Goal: Information Seeking & Learning: Learn about a topic

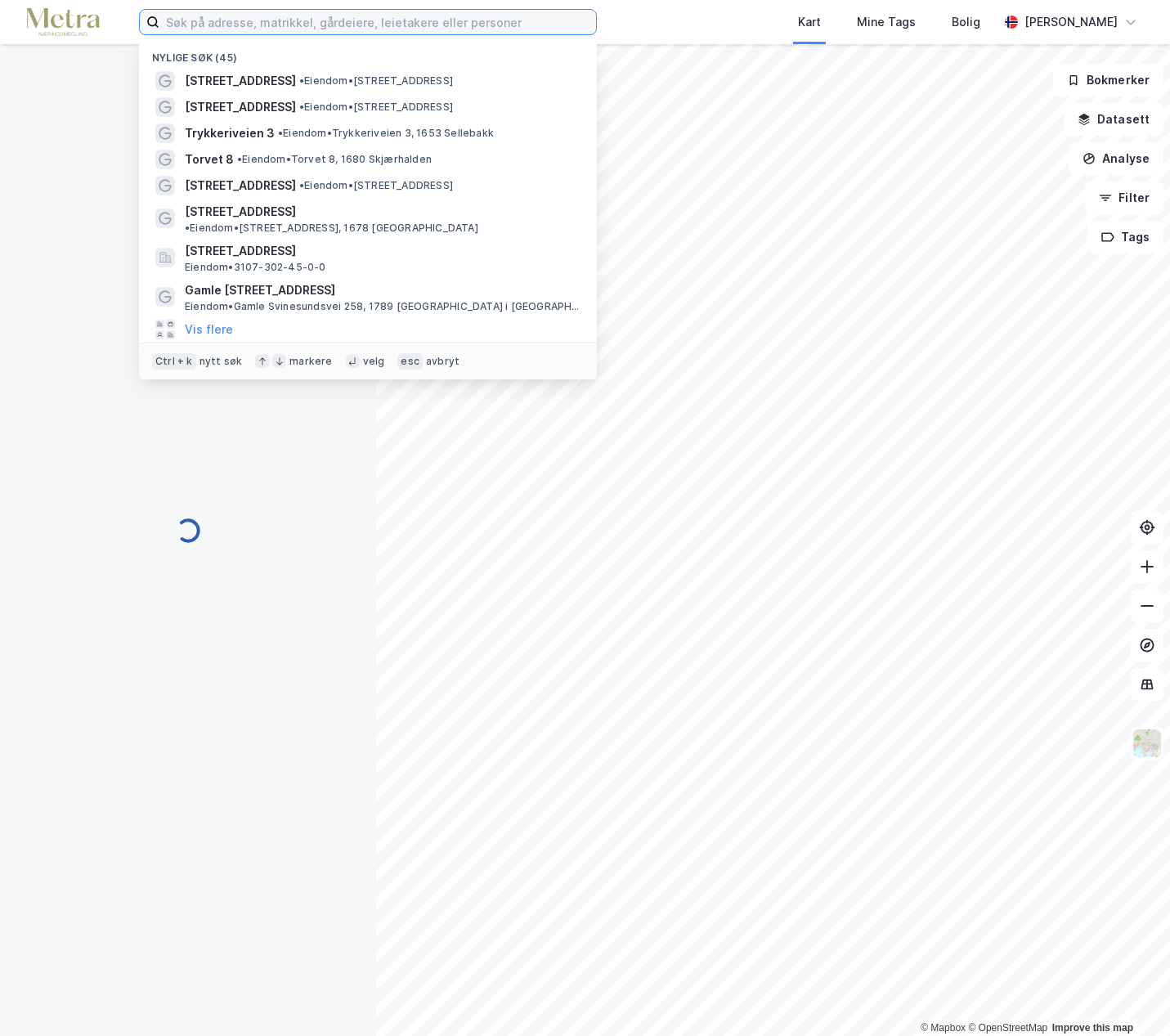
click at [280, 23] on input at bounding box center [378, 22] width 436 height 25
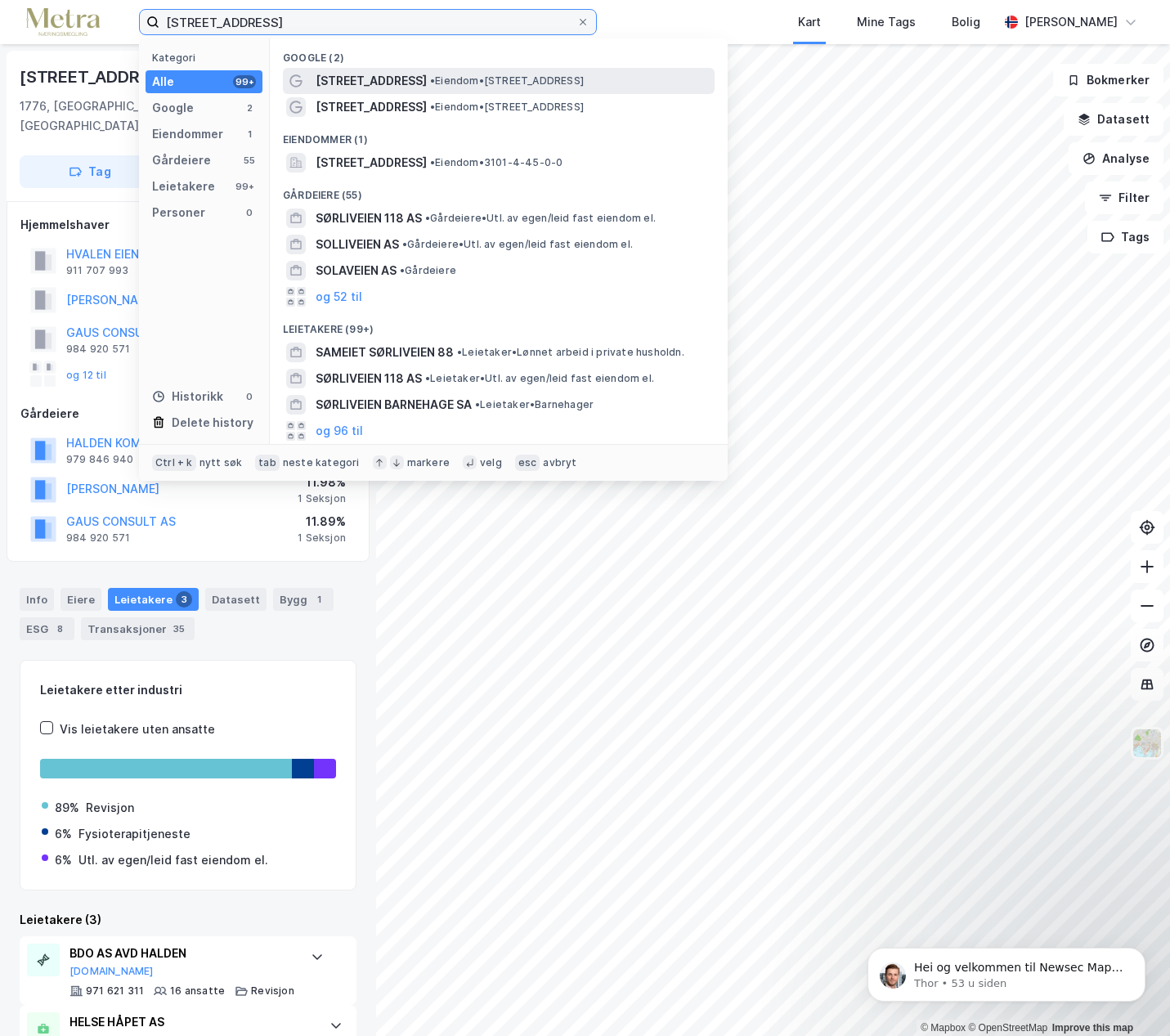
type input "[STREET_ADDRESS]"
click at [430, 91] on div "[STREET_ADDRESS] • Eiendom • [STREET_ADDRESS], 1788 Berg i [GEOGRAPHIC_DATA]" at bounding box center [499, 81] width 432 height 26
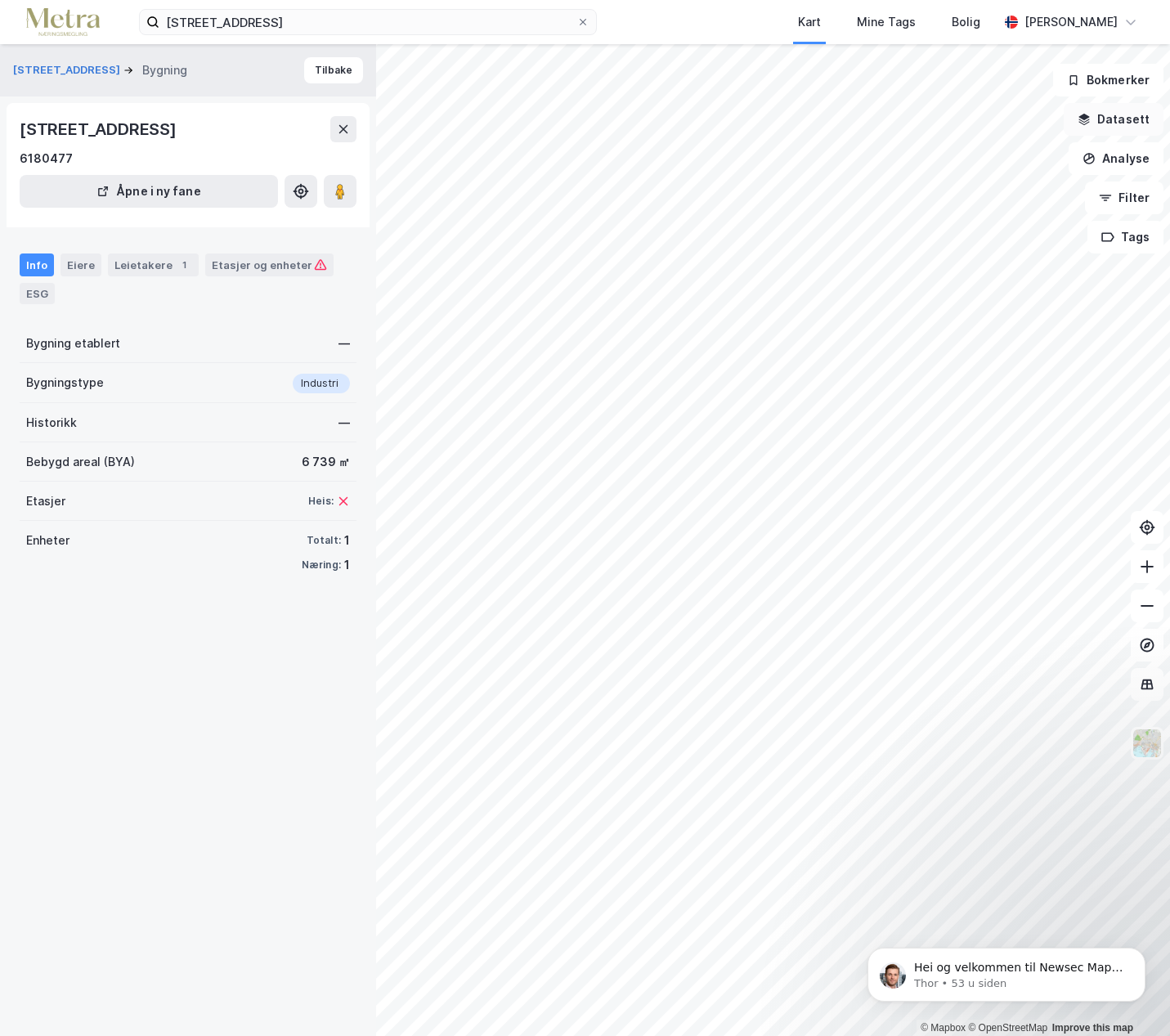
click at [1129, 111] on button "Datasett" at bounding box center [1114, 119] width 100 height 32
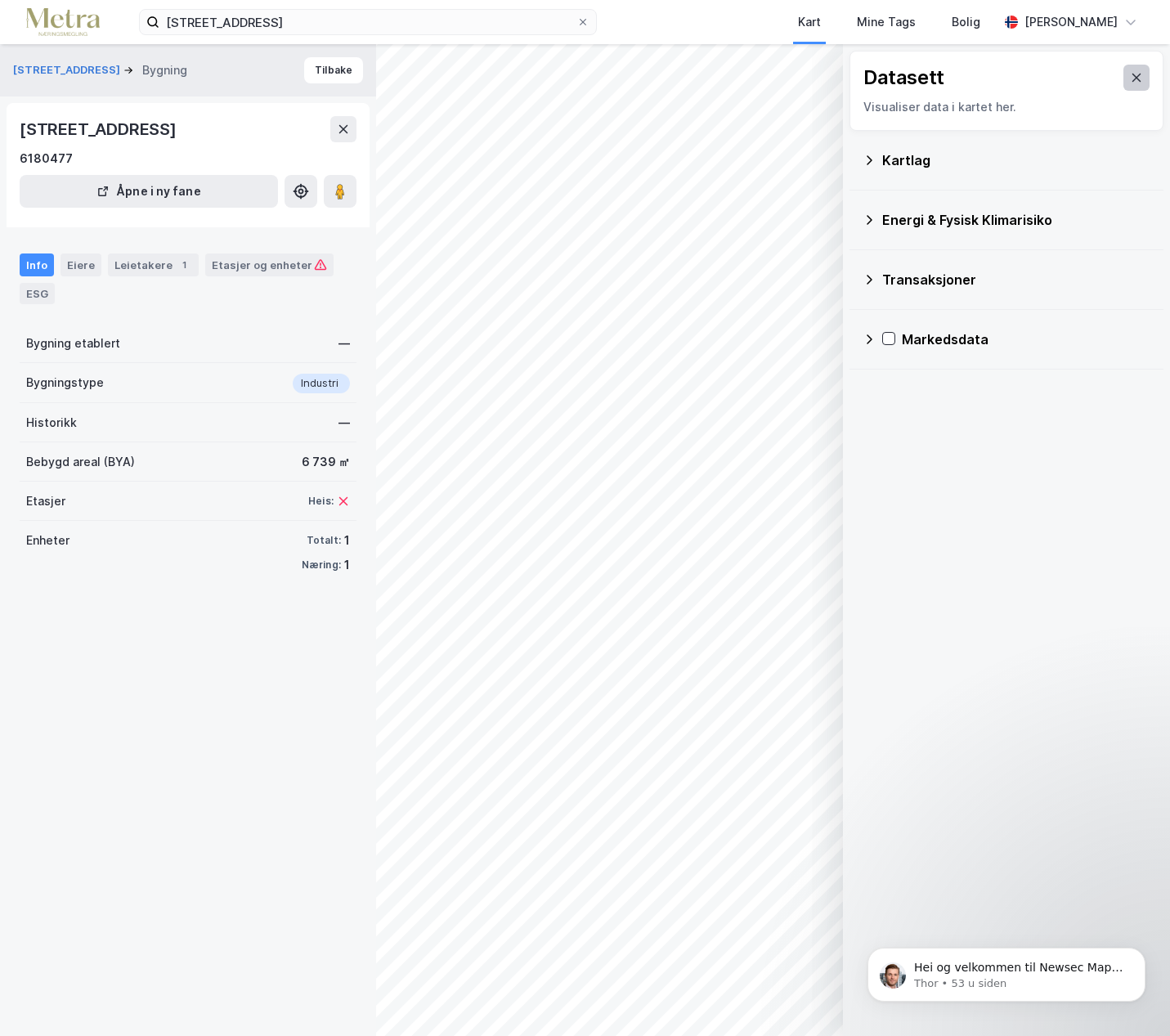
click at [1125, 67] on button at bounding box center [1137, 78] width 26 height 26
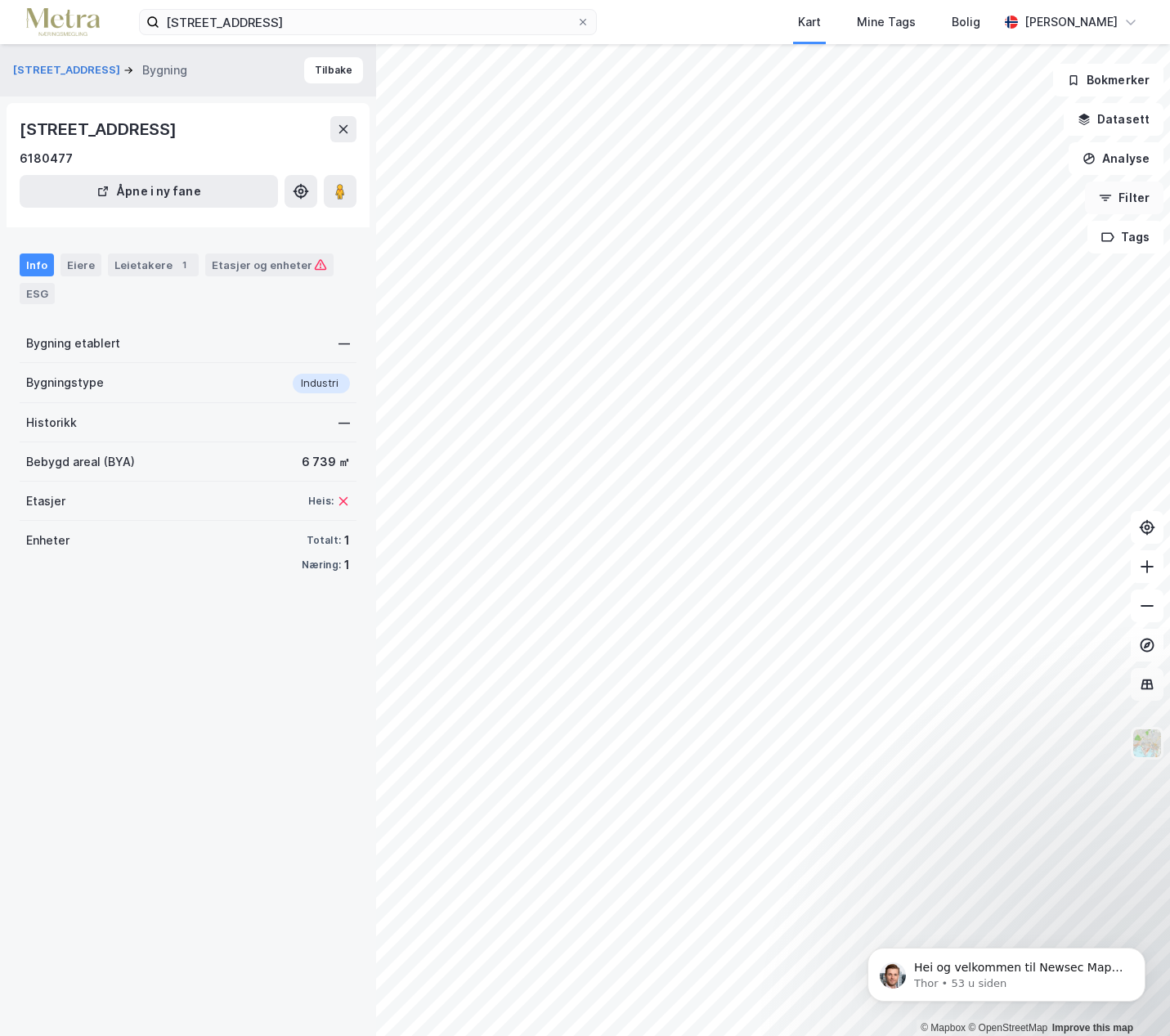
click at [1107, 198] on icon "button" at bounding box center [1105, 198] width 8 height 2
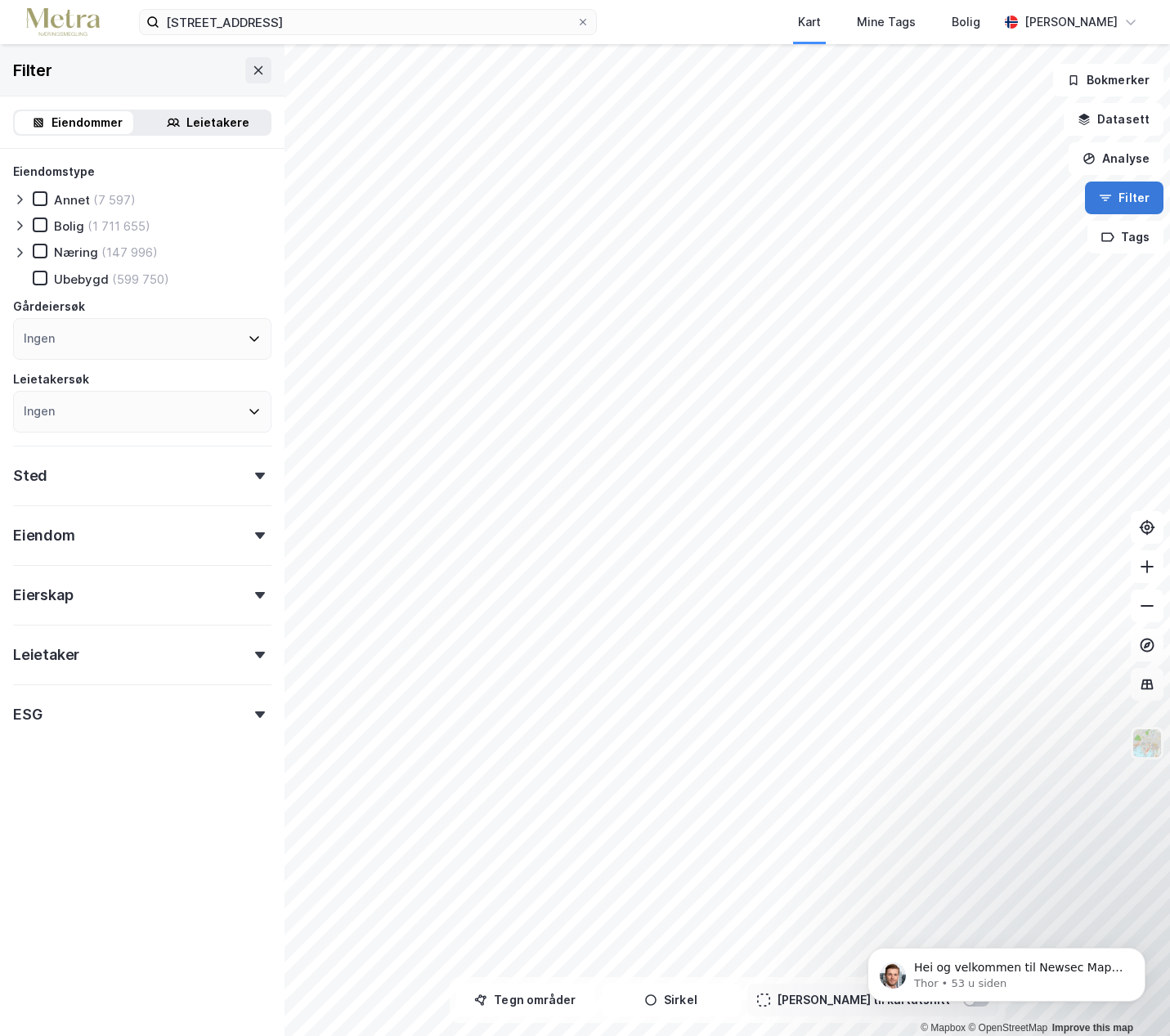
click at [1107, 198] on icon "button" at bounding box center [1105, 198] width 8 height 2
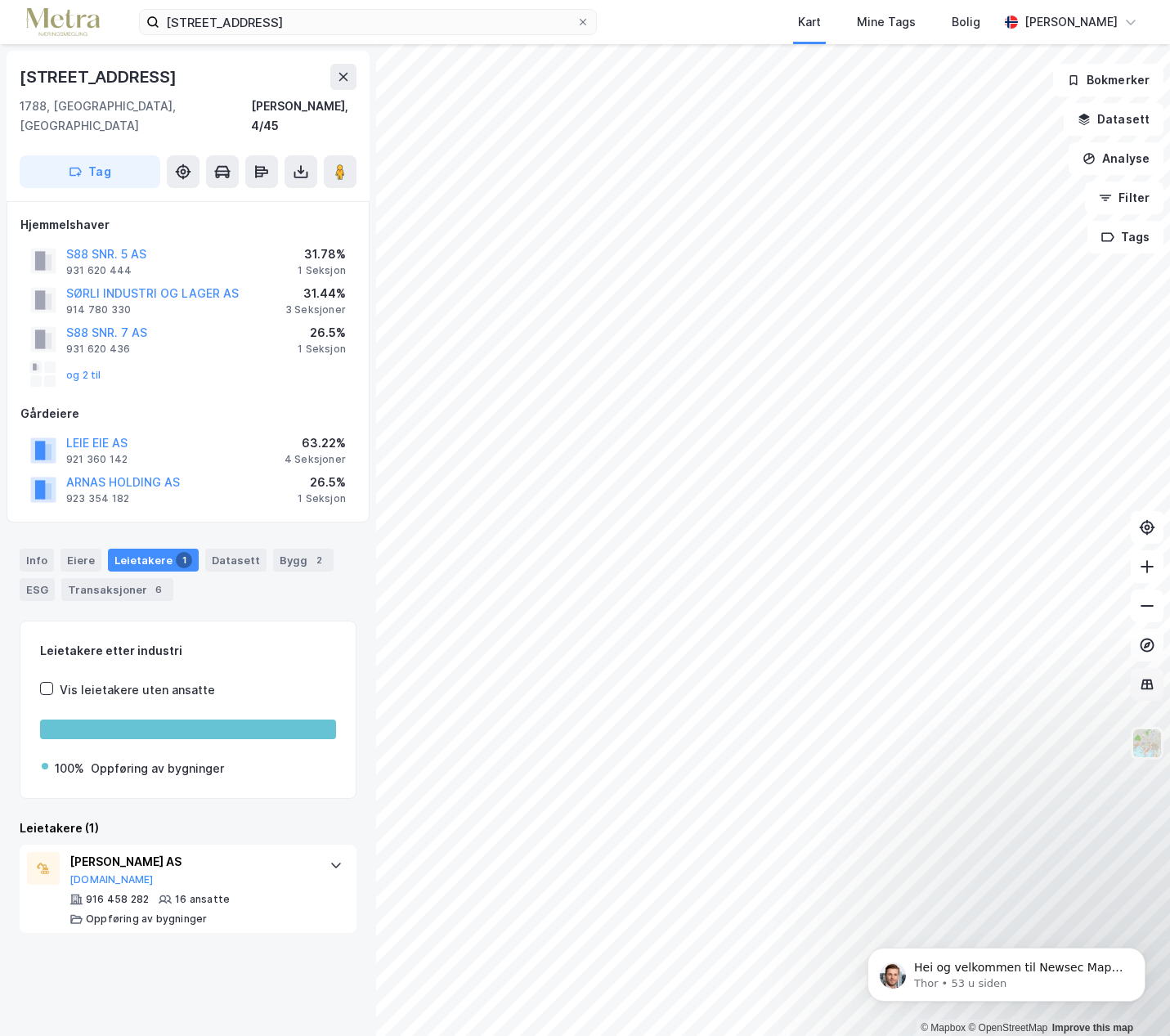
click at [1145, 692] on icon at bounding box center [1146, 684] width 17 height 17
